Goal: Task Accomplishment & Management: Complete application form

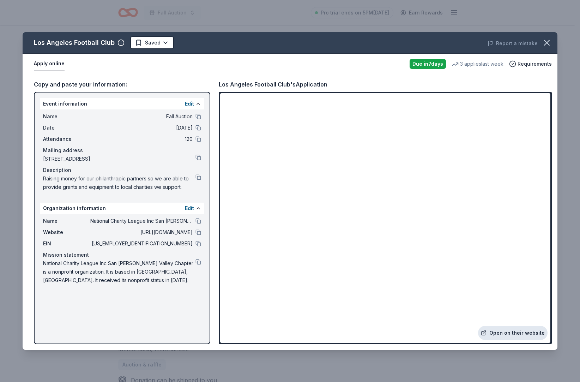
click at [484, 328] on link "Open on their website" at bounding box center [512, 333] width 69 height 14
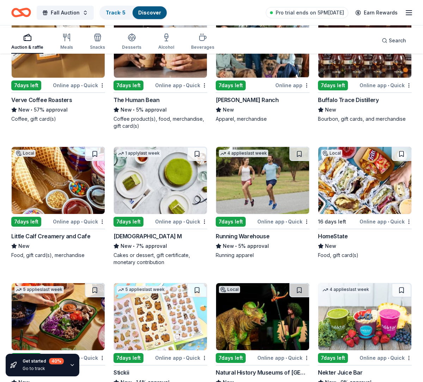
scroll to position [2257, 0]
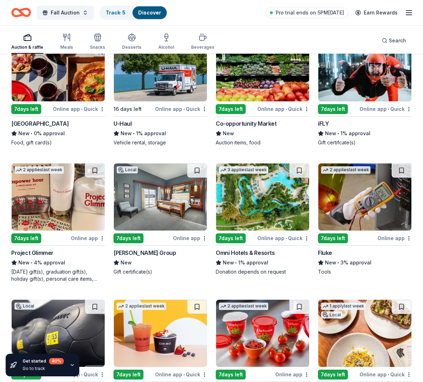
scroll to position [3311, 0]
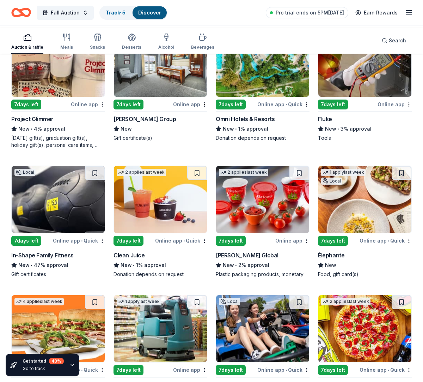
scroll to position [3474, 0]
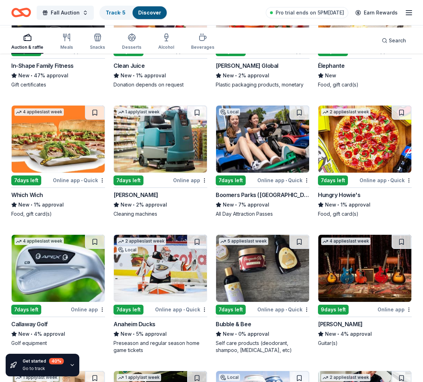
scroll to position [3624, 0]
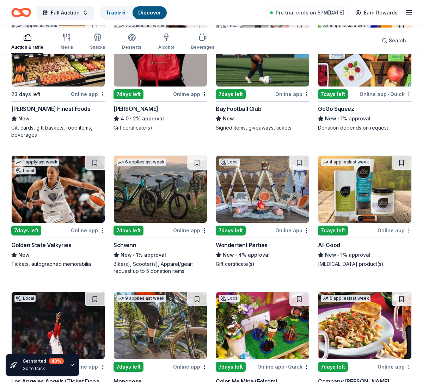
scroll to position [4449, 0]
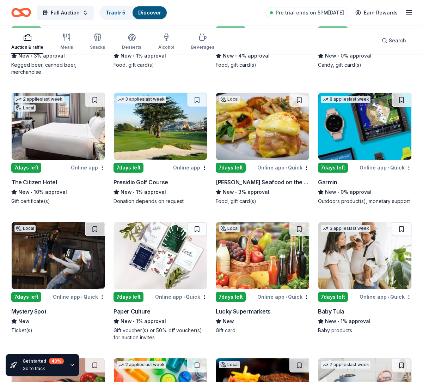
scroll to position [5780, 0]
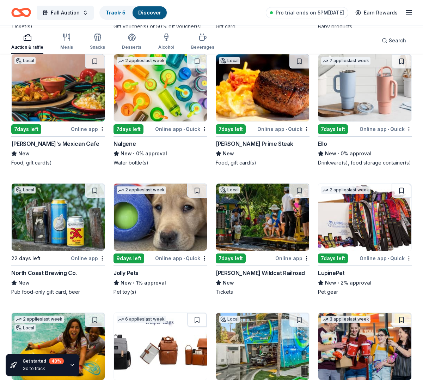
scroll to position [6086, 0]
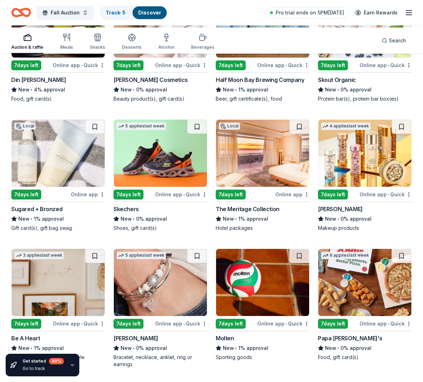
scroll to position [8178, 0]
click at [69, 57] on img at bounding box center [58, 23] width 93 height 67
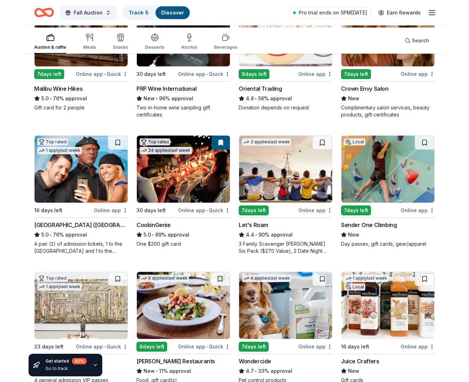
scroll to position [0, 0]
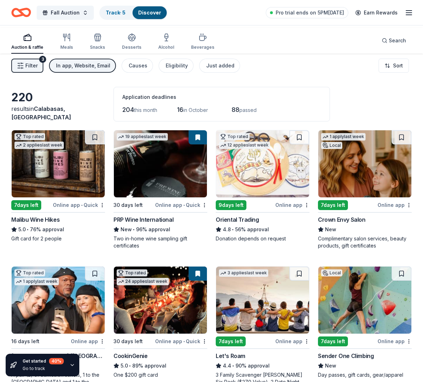
click at [262, 197] on img at bounding box center [262, 163] width 93 height 67
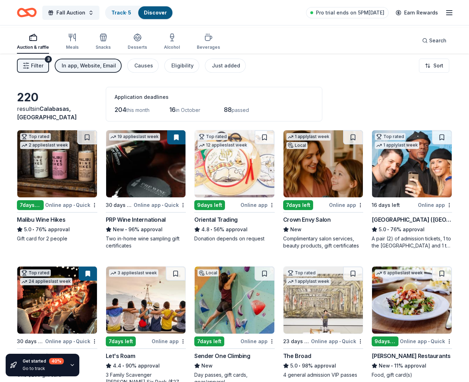
click at [230, 197] on img at bounding box center [235, 163] width 80 height 67
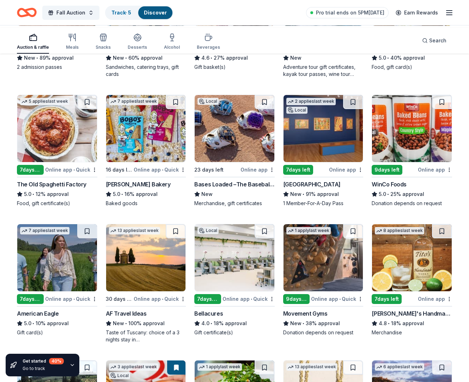
scroll to position [717, 0]
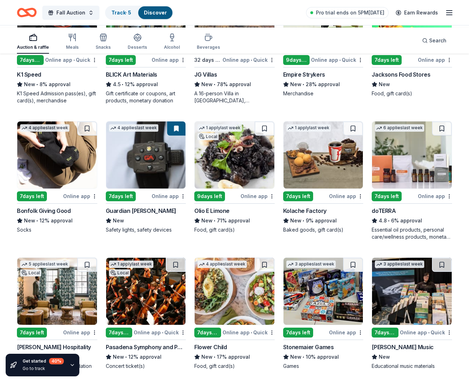
scroll to position [1366, 0]
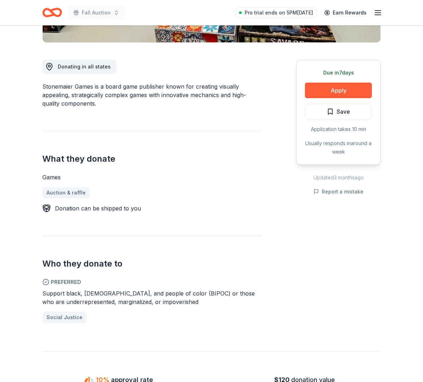
scroll to position [223, 0]
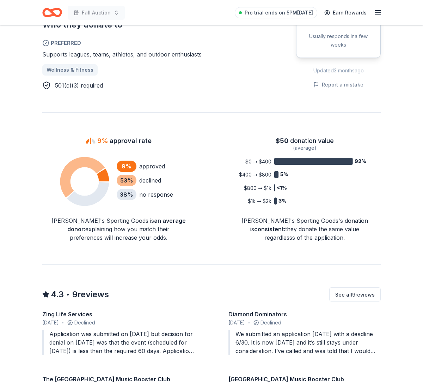
scroll to position [416, 0]
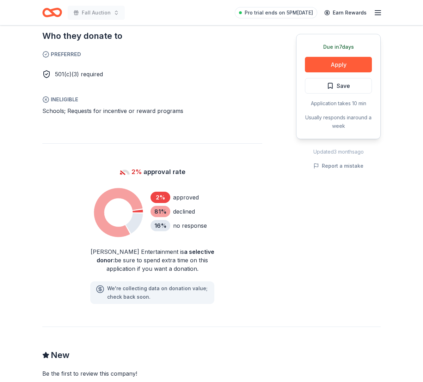
scroll to position [401, 0]
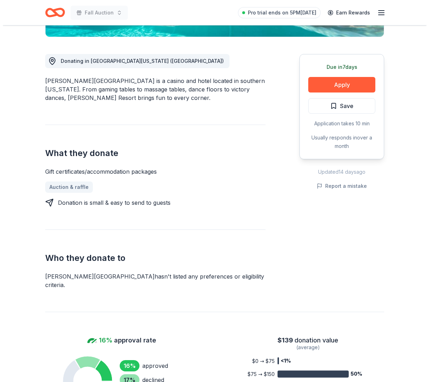
scroll to position [33, 0]
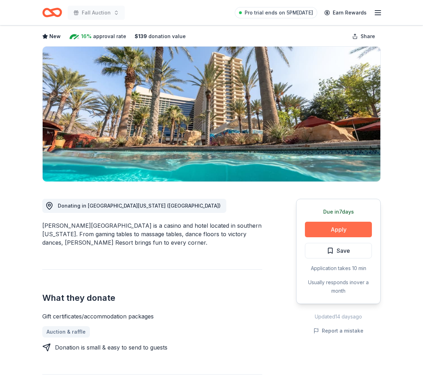
click at [330, 237] on button "Apply" at bounding box center [338, 230] width 67 height 16
click at [326, 237] on button "Apply" at bounding box center [338, 230] width 67 height 16
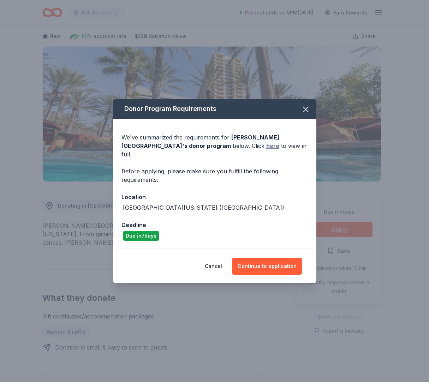
click at [266, 142] on link "here" at bounding box center [272, 145] width 13 height 8
click at [266, 272] on button "Continue to application" at bounding box center [267, 265] width 70 height 17
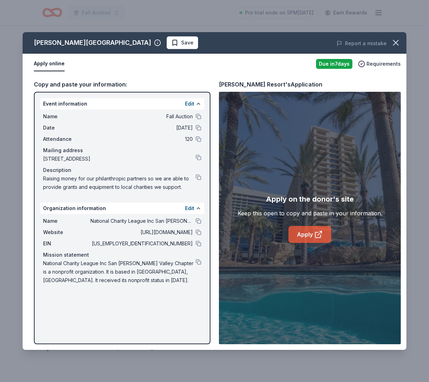
click at [306, 243] on link "Apply" at bounding box center [309, 234] width 43 height 17
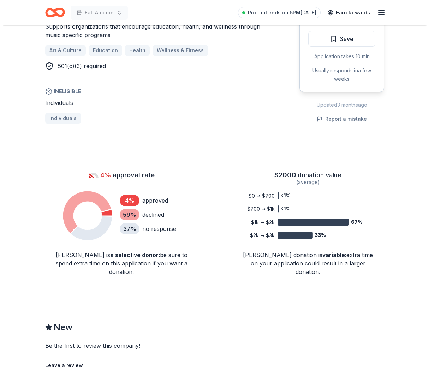
scroll to position [369, 0]
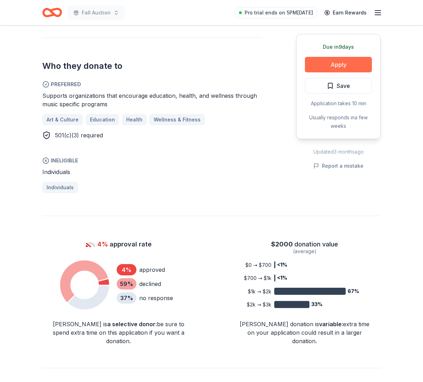
click at [329, 72] on button "Apply" at bounding box center [338, 65] width 67 height 16
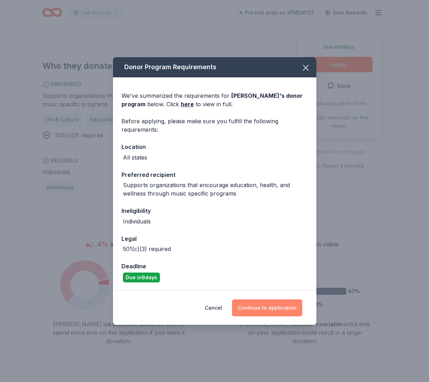
click at [267, 316] on button "Continue to application" at bounding box center [267, 307] width 70 height 17
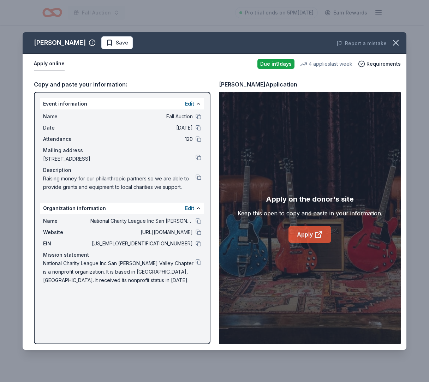
click at [311, 243] on link "Apply" at bounding box center [309, 234] width 43 height 17
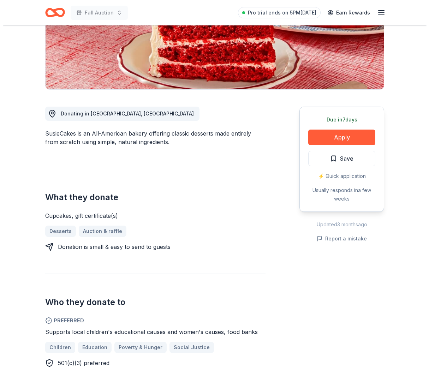
scroll to position [206, 0]
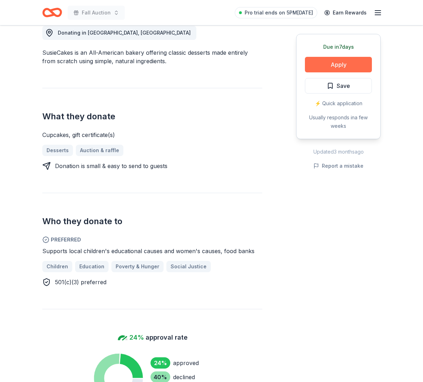
click at [327, 72] on button "Apply" at bounding box center [338, 65] width 67 height 16
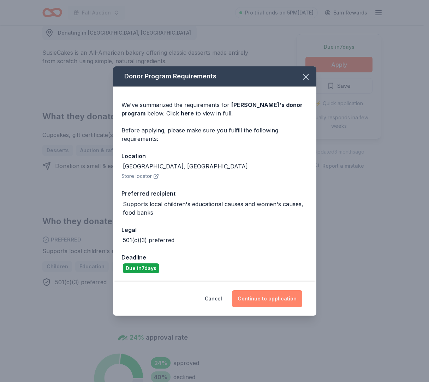
click at [256, 307] on button "Continue to application" at bounding box center [267, 298] width 70 height 17
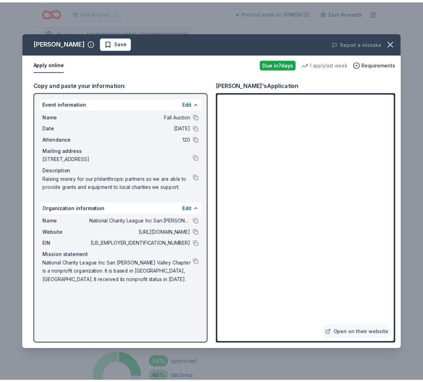
scroll to position [1, 0]
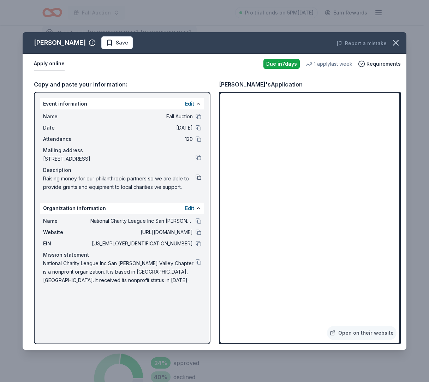
click at [195, 180] on button at bounding box center [198, 177] width 6 height 6
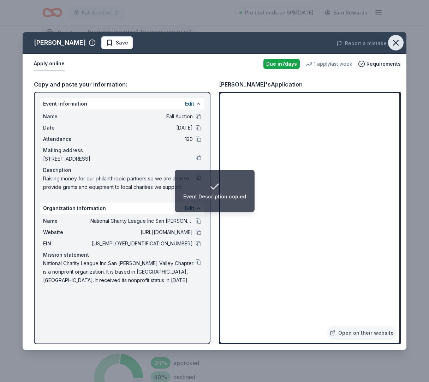
click at [390, 44] on icon "button" at bounding box center [395, 43] width 10 height 10
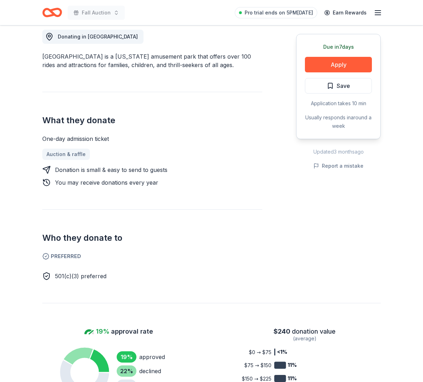
scroll to position [87, 0]
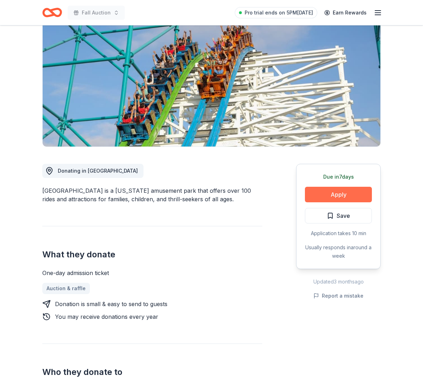
click at [315, 202] on button "Apply" at bounding box center [338, 195] width 67 height 16
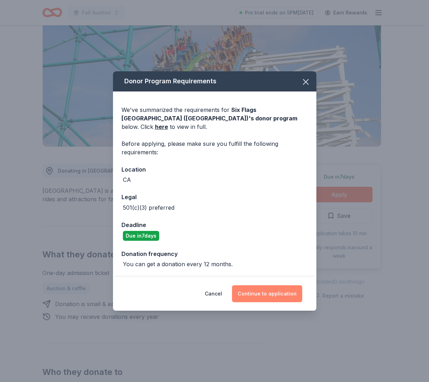
click at [262, 302] on button "Continue to application" at bounding box center [267, 293] width 70 height 17
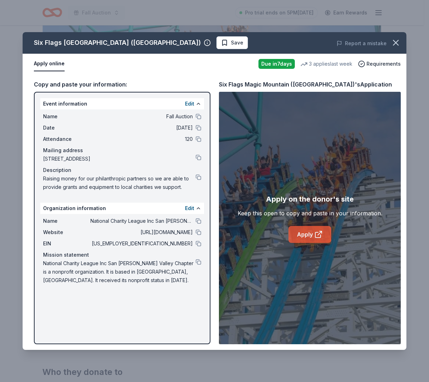
click at [303, 243] on link "Apply" at bounding box center [309, 234] width 43 height 17
click at [393, 43] on icon "button" at bounding box center [395, 42] width 5 height 5
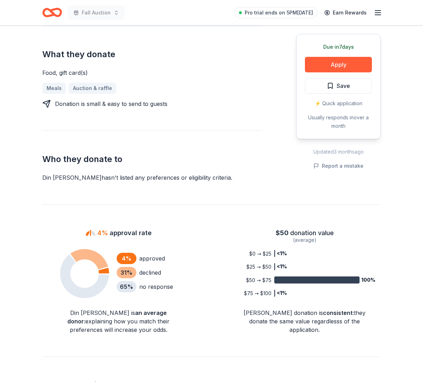
scroll to position [138, 0]
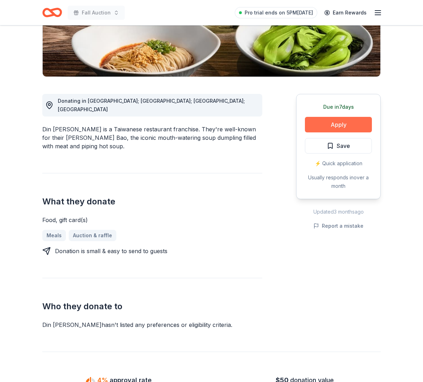
click at [321, 132] on button "Apply" at bounding box center [338, 125] width 67 height 16
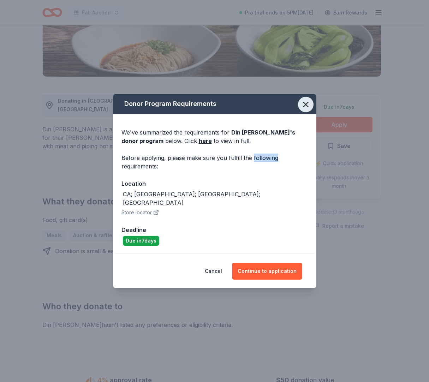
click at [310, 99] on icon "button" at bounding box center [306, 104] width 10 height 10
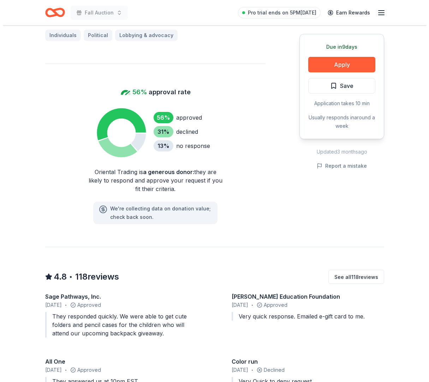
scroll to position [422, 0]
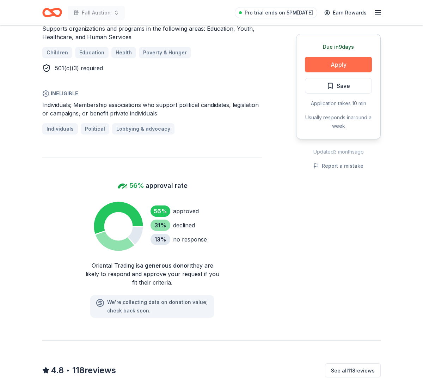
click at [322, 72] on button "Apply" at bounding box center [338, 65] width 67 height 16
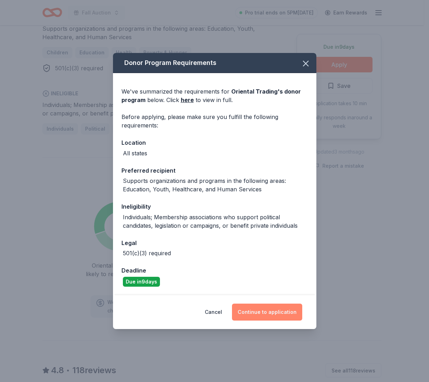
click at [260, 320] on button "Continue to application" at bounding box center [267, 311] width 70 height 17
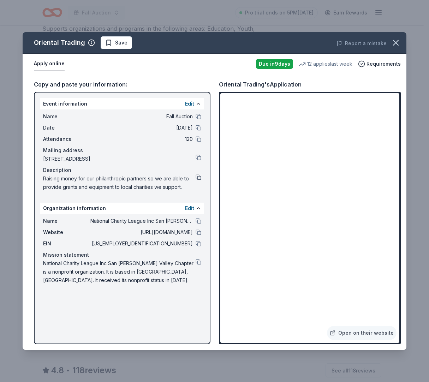
click at [195, 180] on button at bounding box center [198, 177] width 6 height 6
click at [391, 45] on icon "button" at bounding box center [395, 43] width 10 height 10
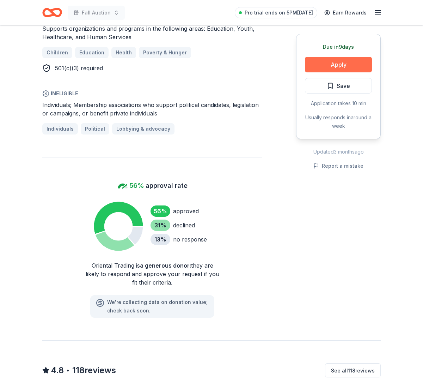
click at [324, 72] on button "Apply" at bounding box center [338, 65] width 67 height 16
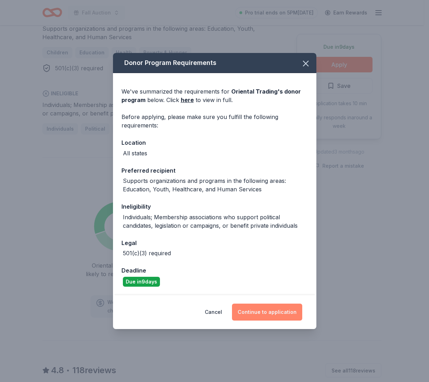
click at [250, 320] on button "Continue to application" at bounding box center [267, 311] width 70 height 17
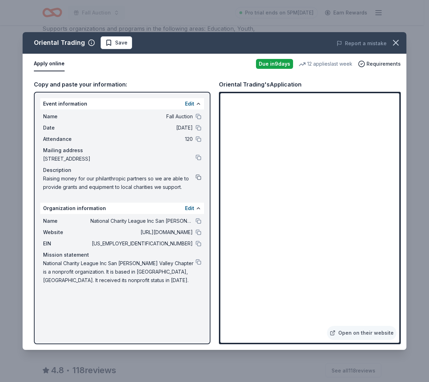
click at [195, 180] on button at bounding box center [198, 177] width 6 height 6
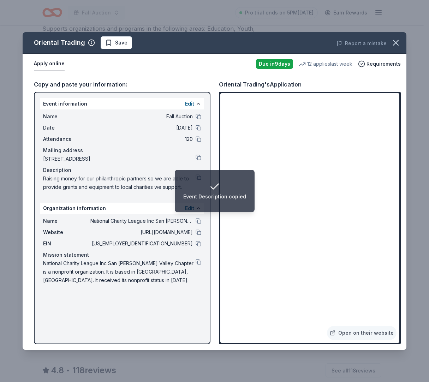
click at [393, 43] on icon "button" at bounding box center [395, 42] width 5 height 5
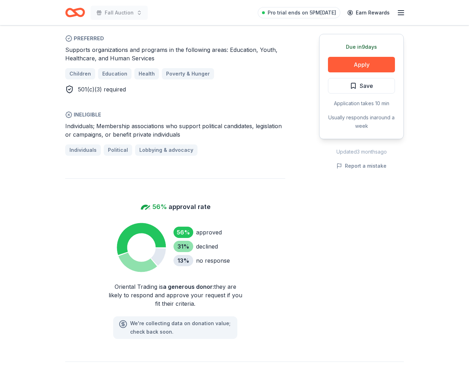
scroll to position [257, 0]
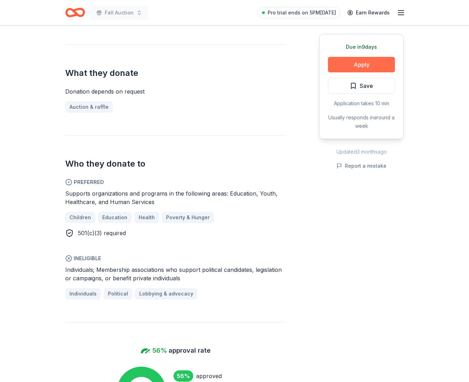
click at [357, 72] on button "Apply" at bounding box center [361, 65] width 67 height 16
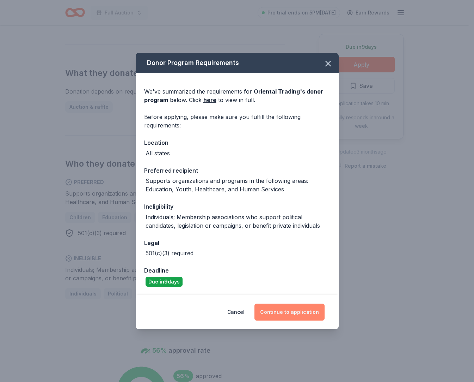
click at [281, 320] on button "Continue to application" at bounding box center [290, 311] width 70 height 17
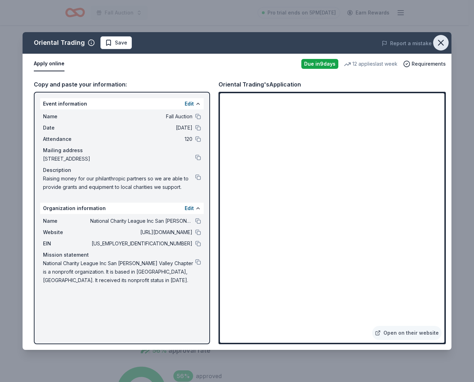
click at [436, 44] on icon "button" at bounding box center [441, 43] width 10 height 10
click at [439, 44] on button "button" at bounding box center [441, 43] width 16 height 16
click at [440, 43] on button "button" at bounding box center [441, 43] width 16 height 16
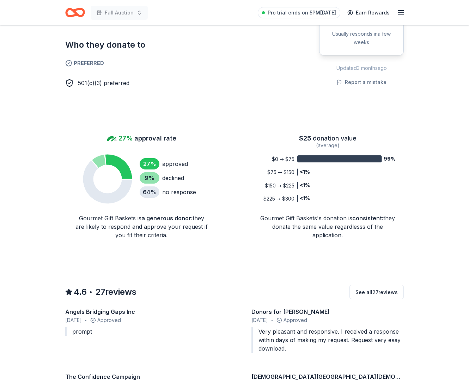
scroll to position [378, 0]
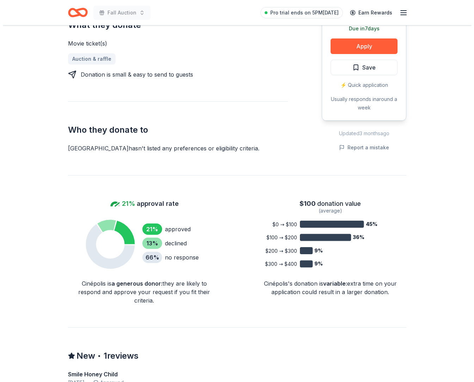
scroll to position [182, 0]
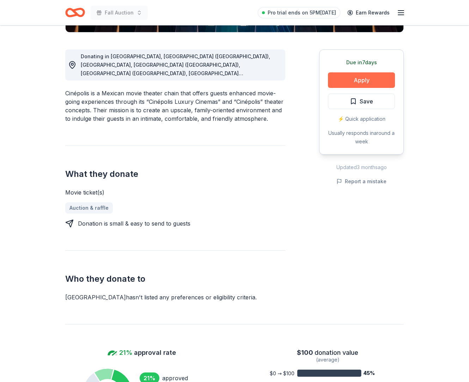
click at [344, 88] on button "Apply" at bounding box center [361, 80] width 67 height 16
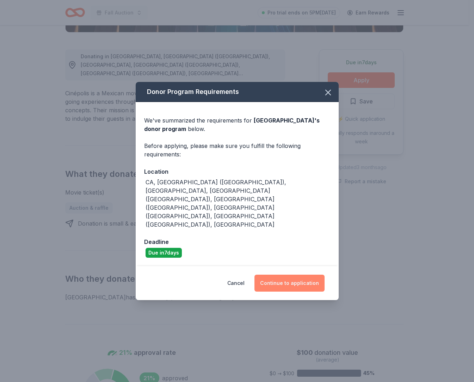
click at [278, 278] on button "Continue to application" at bounding box center [290, 282] width 70 height 17
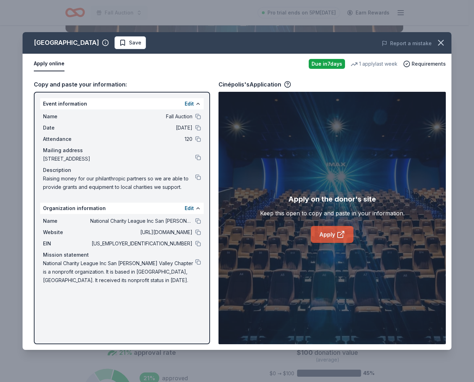
click at [327, 239] on link "Apply" at bounding box center [332, 234] width 43 height 17
click at [436, 44] on icon "button" at bounding box center [441, 43] width 10 height 10
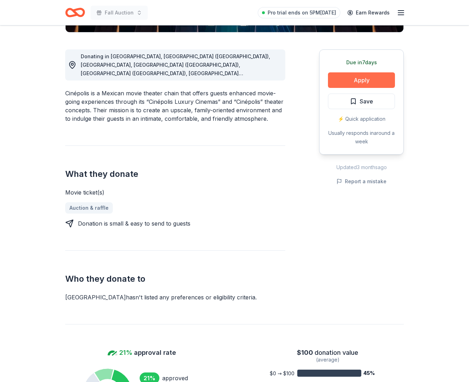
click at [348, 88] on button "Apply" at bounding box center [361, 80] width 67 height 16
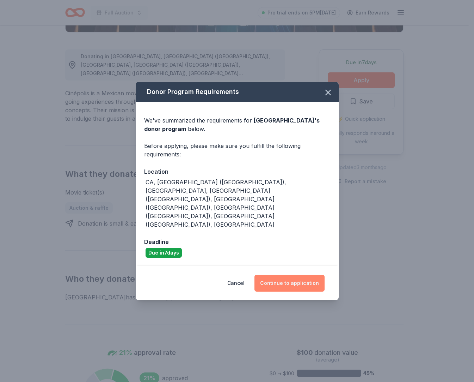
click at [287, 277] on button "Continue to application" at bounding box center [290, 282] width 70 height 17
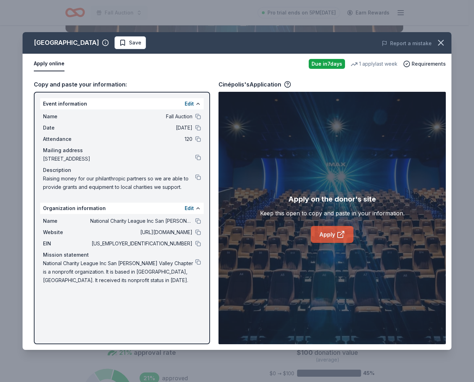
click at [324, 238] on link "Apply" at bounding box center [332, 234] width 43 height 17
